Goal: Find contact information: Find contact information

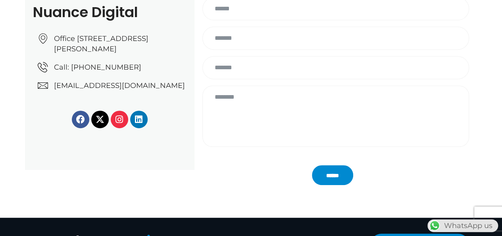
drag, startPoint x: 75, startPoint y: 66, endPoint x: 81, endPoint y: 71, distance: 8.1
click at [81, 71] on ul "Office [STREET_ADDRESS][PERSON_NAME] Call: [PHONE_NUMBER] [EMAIL_ADDRESS][DOMAI…" at bounding box center [112, 61] width 149 height 57
click at [145, 72] on link "Call: +974 6688 1424" at bounding box center [112, 67] width 149 height 10
click at [110, 189] on section "Nuance Digital Office No: 31، Al Malki Business Center, New Al Mirqab, Jawaan S…" at bounding box center [251, 82] width 502 height 256
drag, startPoint x: 76, startPoint y: 70, endPoint x: 130, endPoint y: 76, distance: 54.4
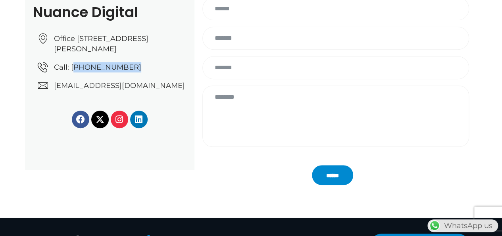
click at [130, 76] on ul "Office No: 31، Al Malki Business Center, New Al Mirqab, Jawaan Street, Doha – Q…" at bounding box center [112, 61] width 149 height 57
copy span "974 6688 1424"
